Goal: Task Accomplishment & Management: Use online tool/utility

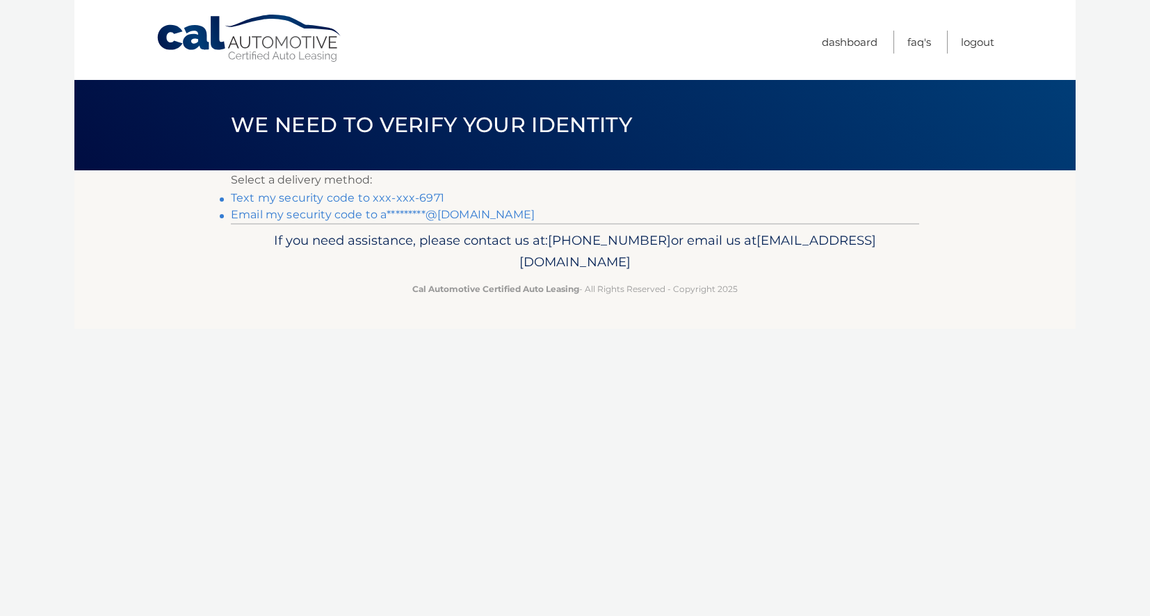
click at [398, 198] on link "Text my security code to xxx-xxx-6971" at bounding box center [337, 197] width 213 height 13
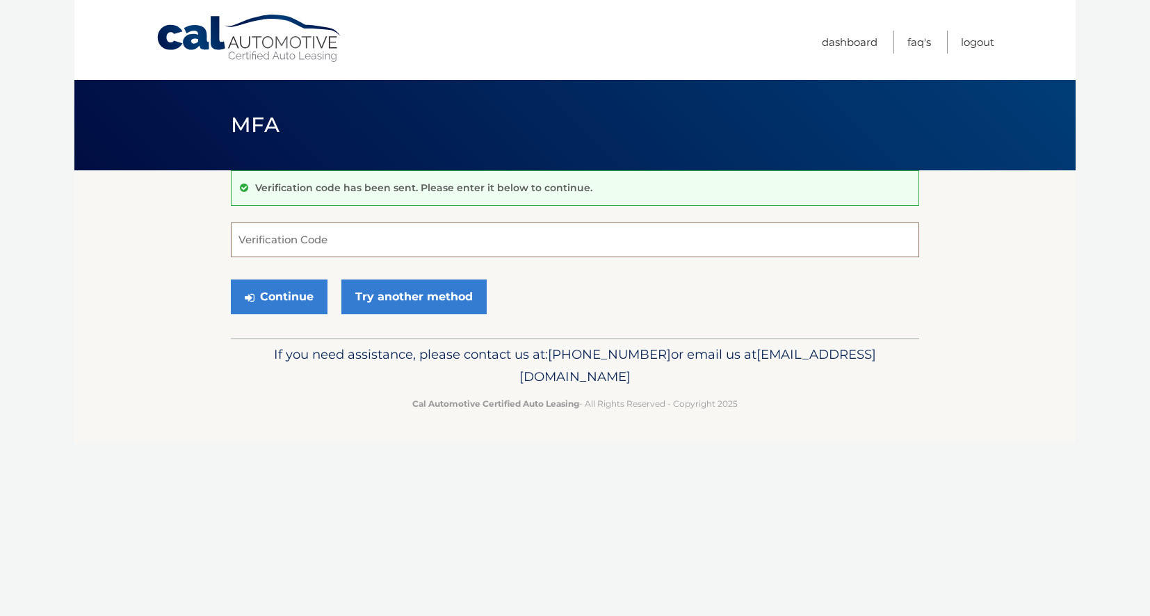
click at [398, 236] on input "Verification Code" at bounding box center [575, 240] width 688 height 35
click at [635, 233] on input "Verification Code" at bounding box center [575, 240] width 688 height 35
paste input "562761"
type input "562761"
click at [444, 293] on link "Try another method" at bounding box center [413, 297] width 145 height 35
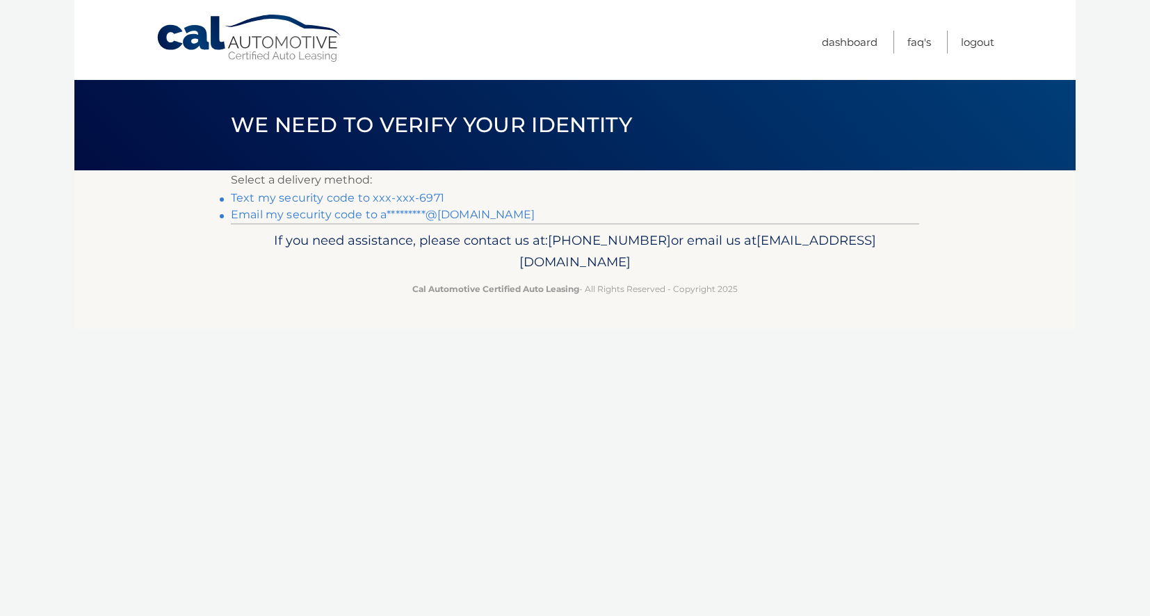
click at [420, 197] on link "Text my security code to xxx-xxx-6971" at bounding box center [337, 197] width 213 height 13
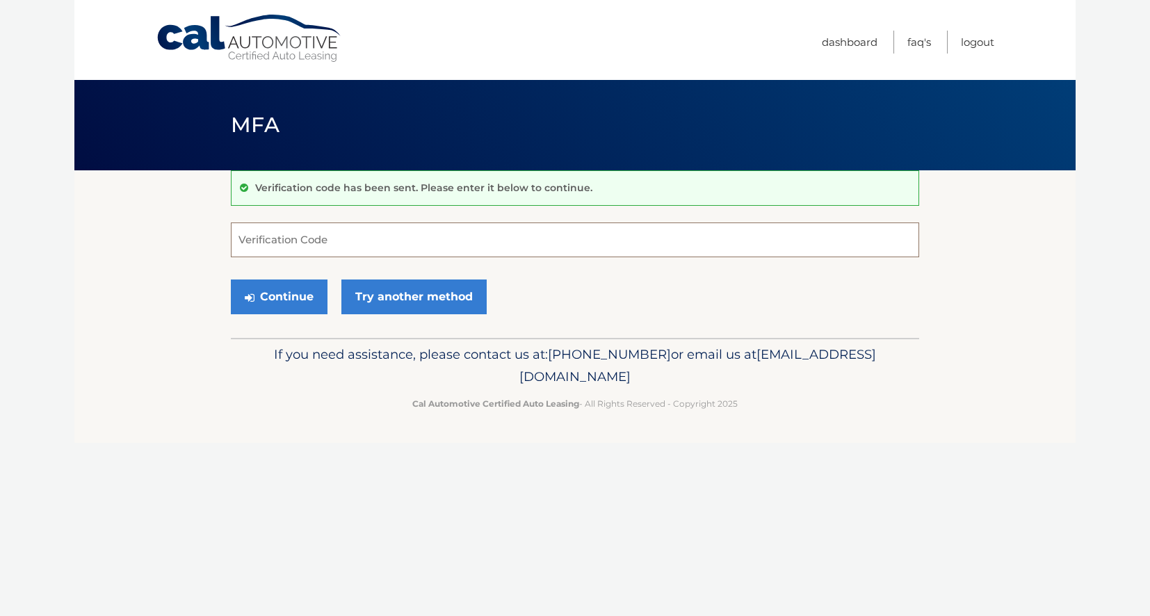
click at [309, 242] on input "Verification Code" at bounding box center [575, 240] width 688 height 35
paste input "562761"
type input "562761"
click at [291, 298] on button "Continue" at bounding box center [279, 297] width 97 height 35
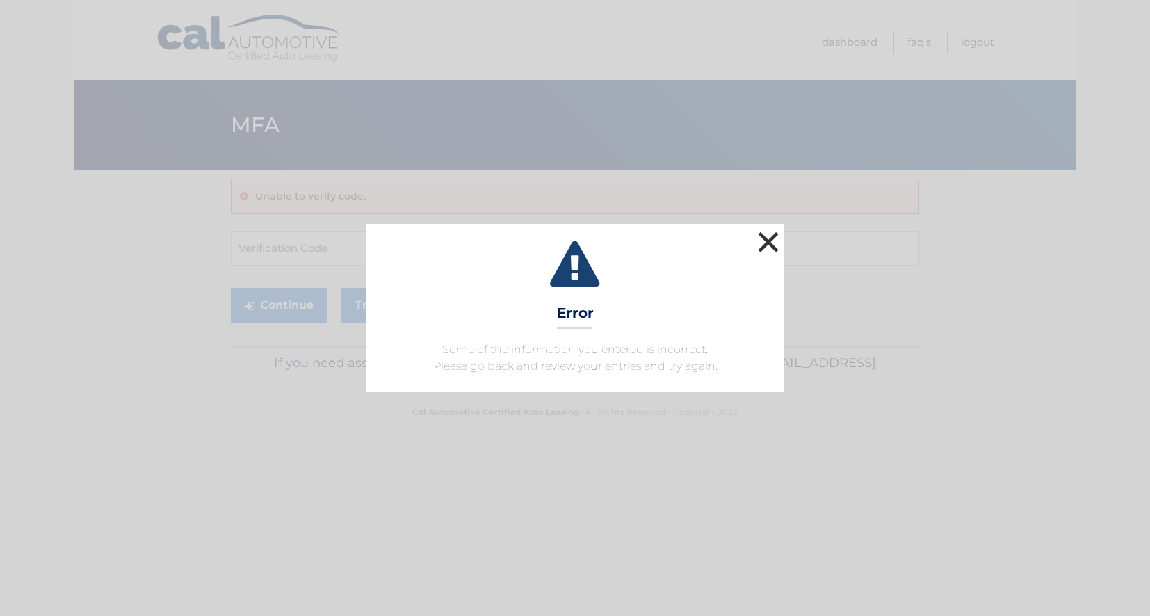
click at [772, 243] on button "×" at bounding box center [768, 242] width 28 height 28
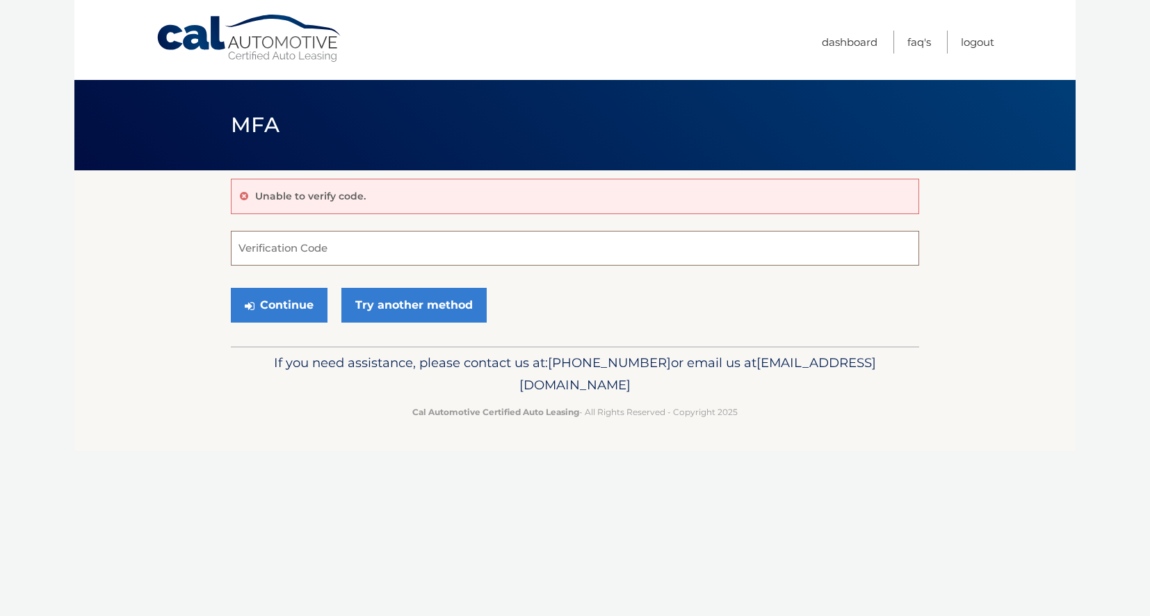
click at [321, 251] on input "Verification Code" at bounding box center [575, 248] width 688 height 35
paste input "890476"
type input "890476"
click at [291, 301] on button "Continue" at bounding box center [279, 305] width 97 height 35
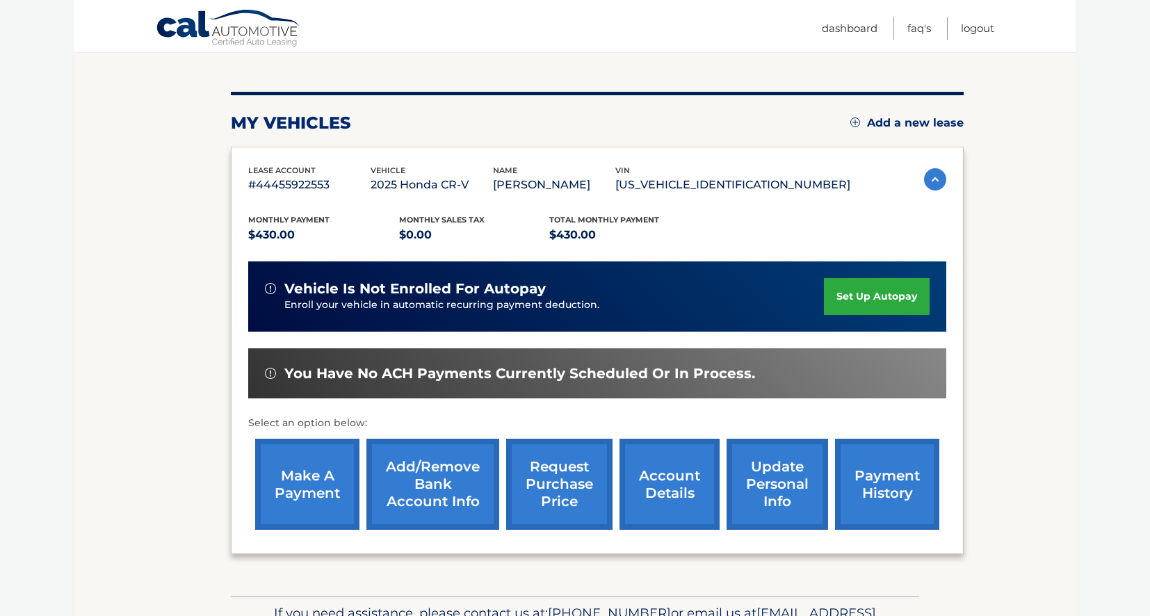
scroll to position [140, 0]
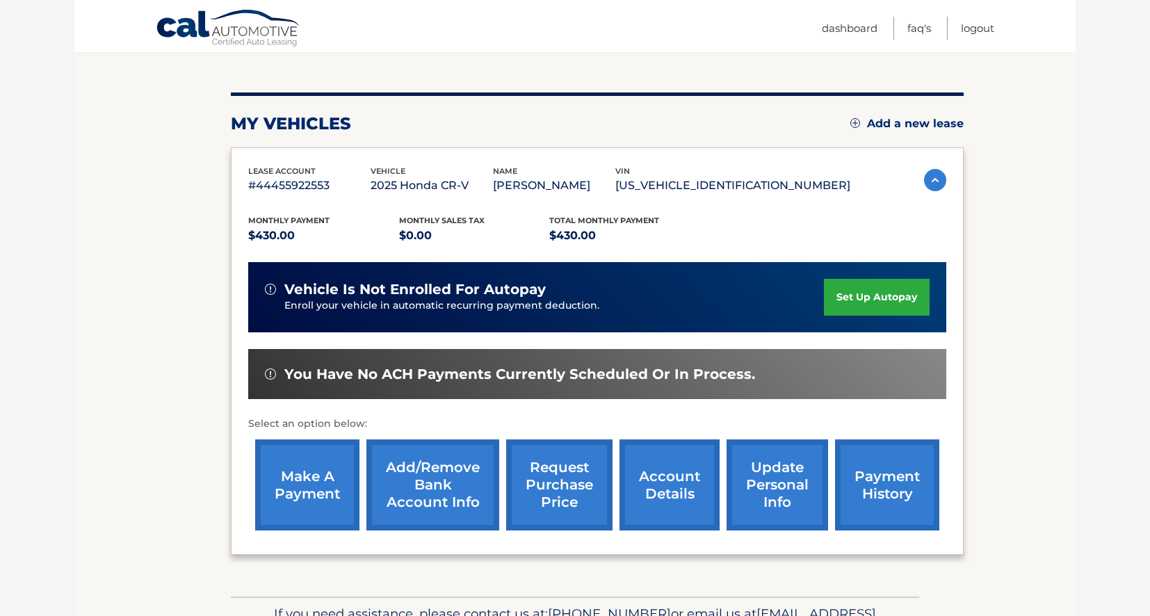
click at [322, 486] on link "make a payment" at bounding box center [307, 484] width 104 height 91
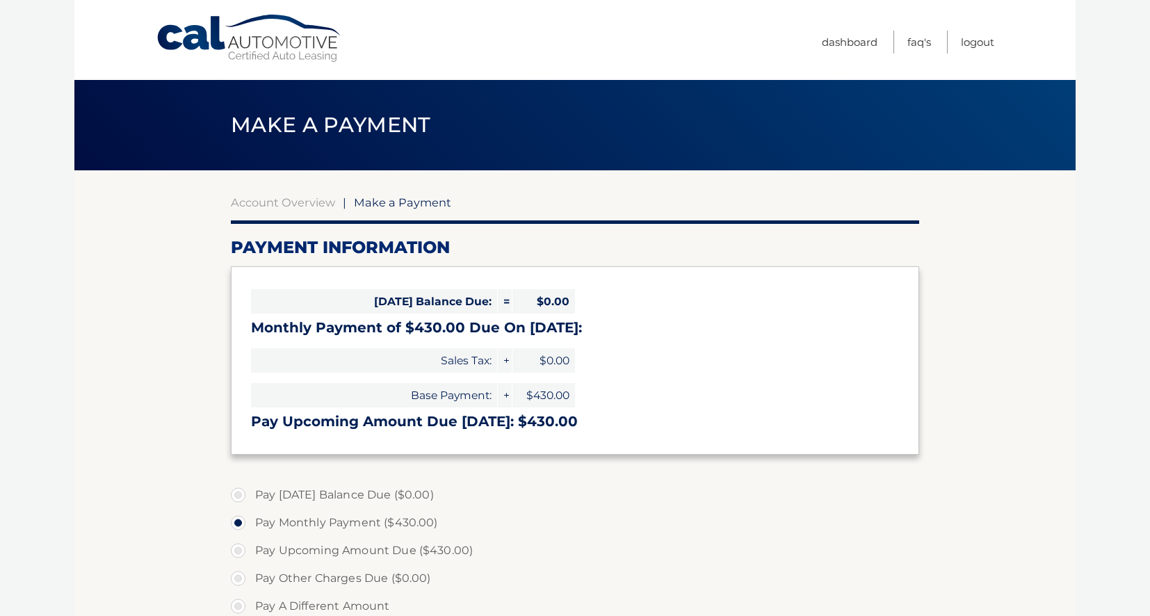
select select "ZTY0YjhlZDgtNzNmMi00MjI2LTk2NzktZDc3NjY2MGI0MDM1"
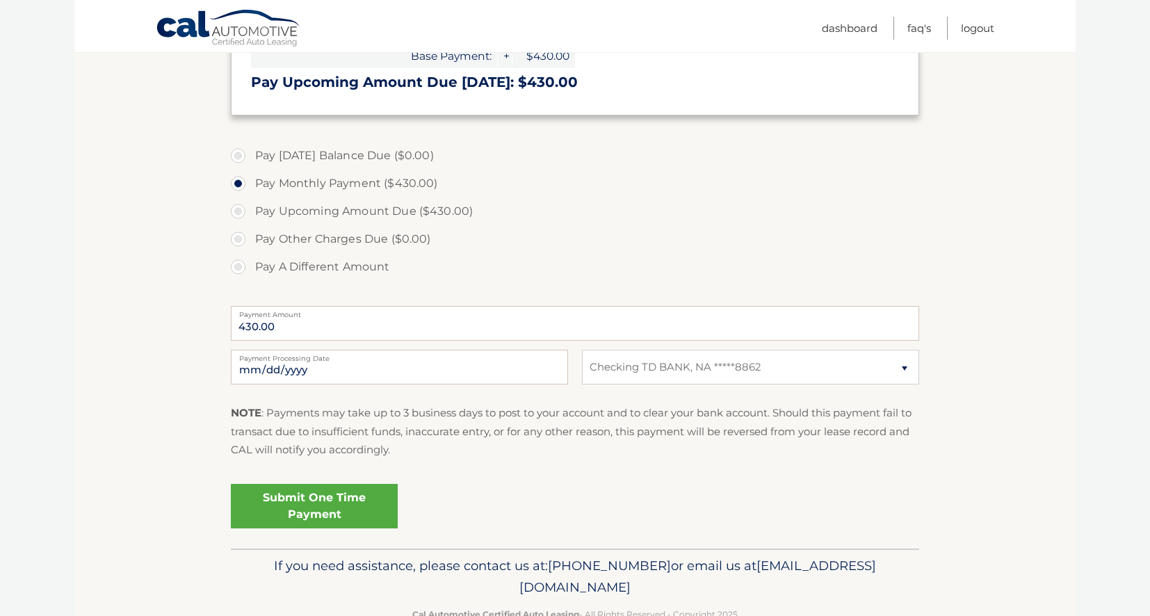
scroll to position [371, 0]
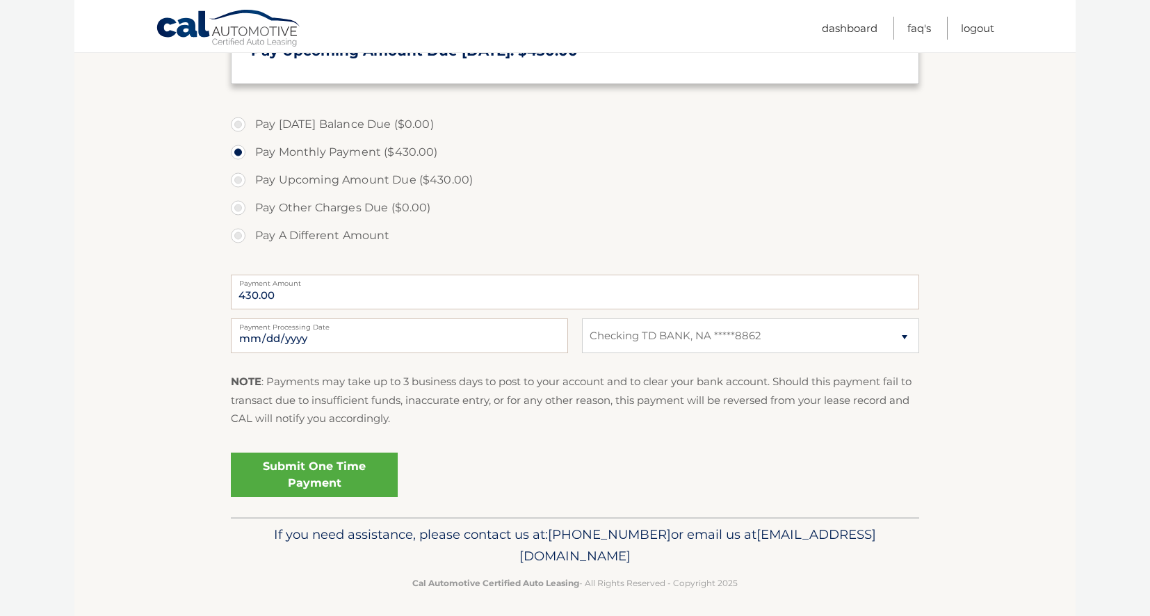
click at [334, 479] on link "Submit One Time Payment" at bounding box center [314, 475] width 167 height 45
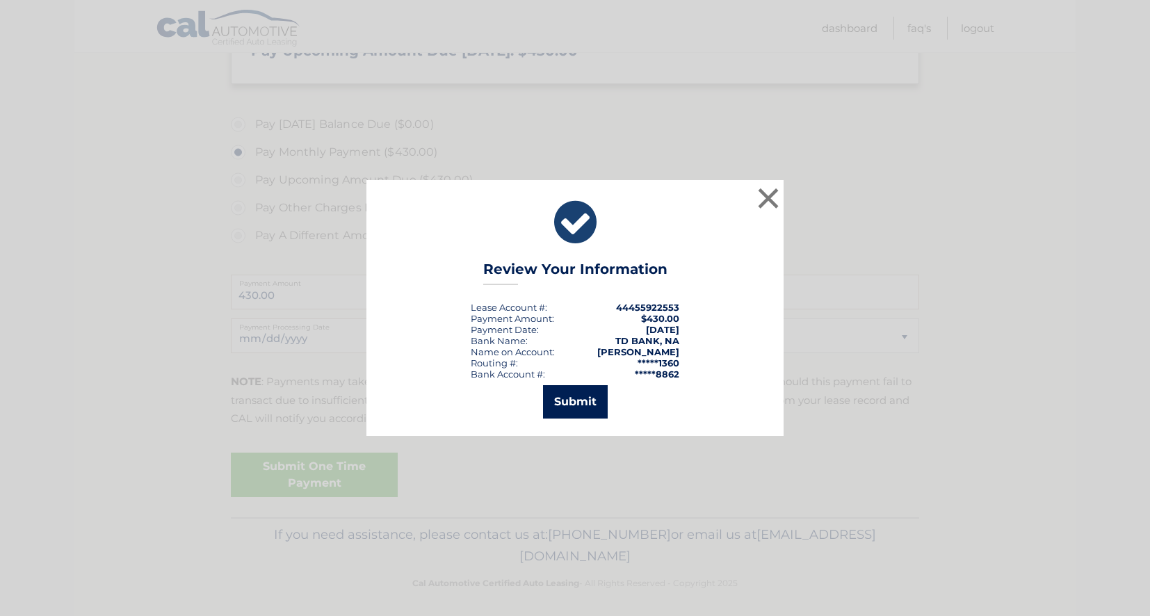
click at [578, 411] on button "Submit" at bounding box center [575, 401] width 65 height 33
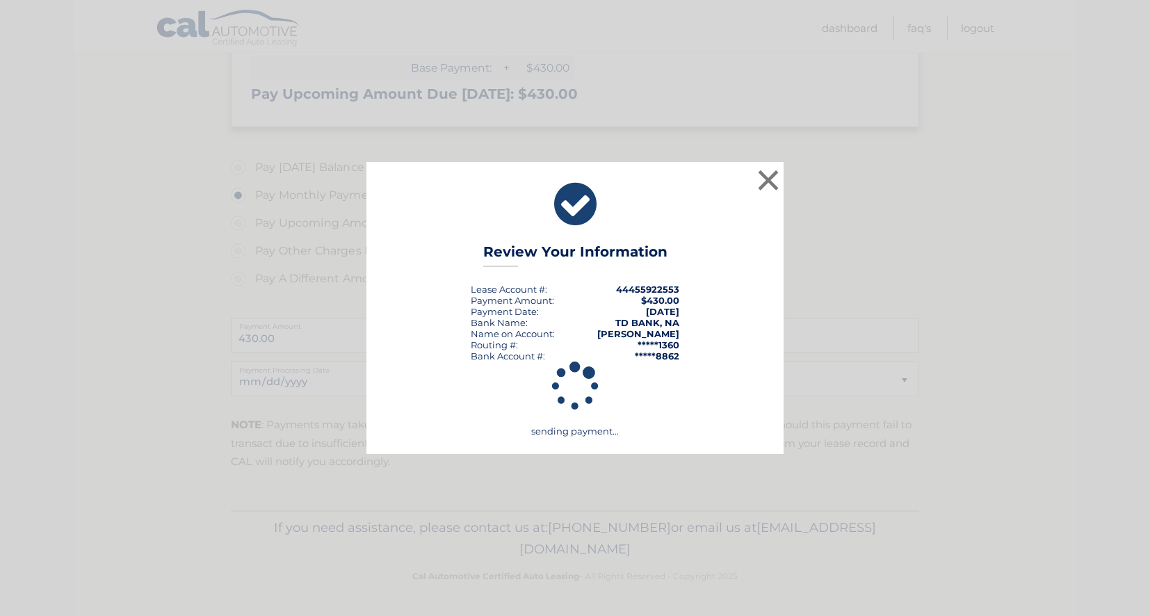
scroll to position [328, 0]
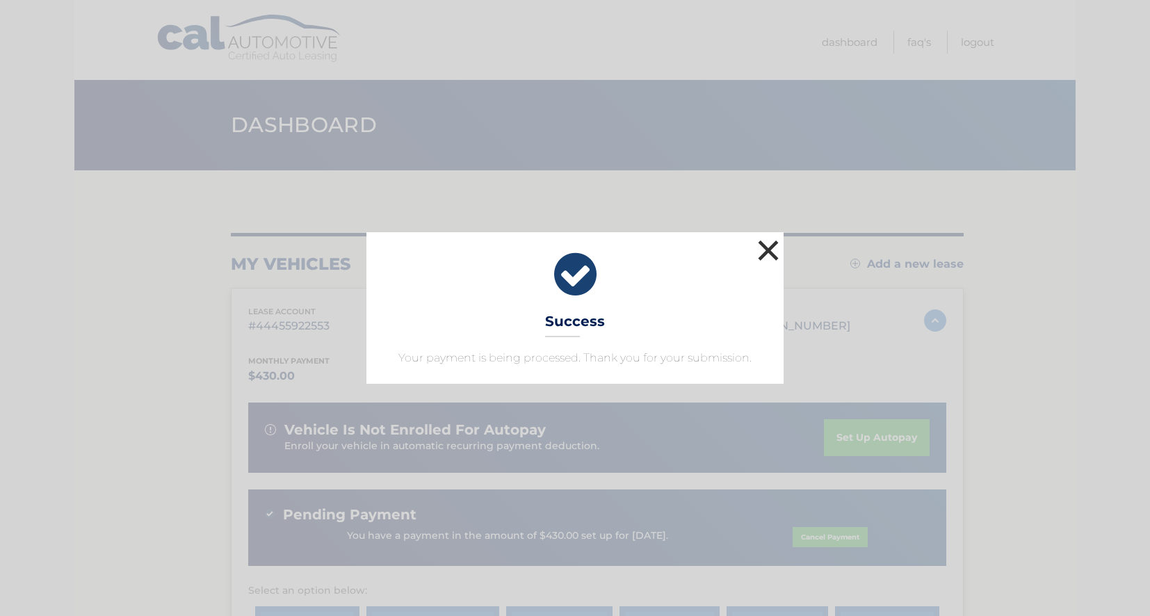
click at [774, 239] on button "×" at bounding box center [768, 250] width 28 height 28
